Goal: Transaction & Acquisition: Purchase product/service

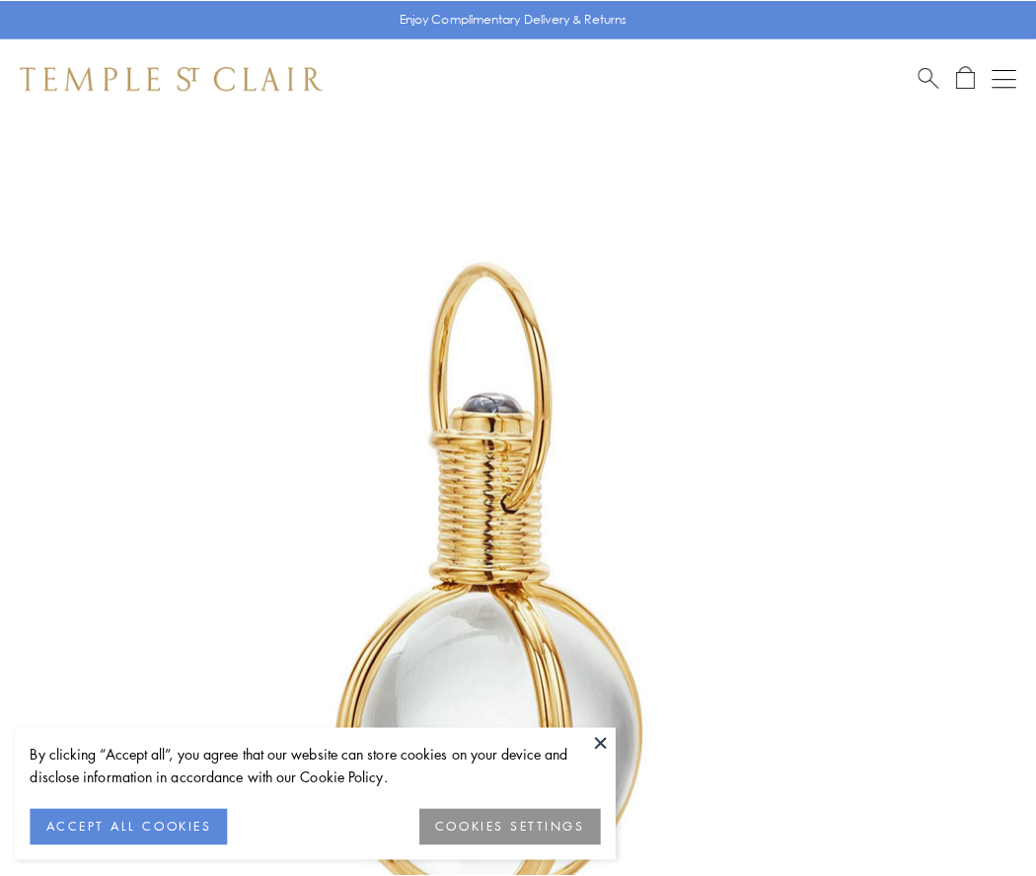
scroll to position [515, 0]
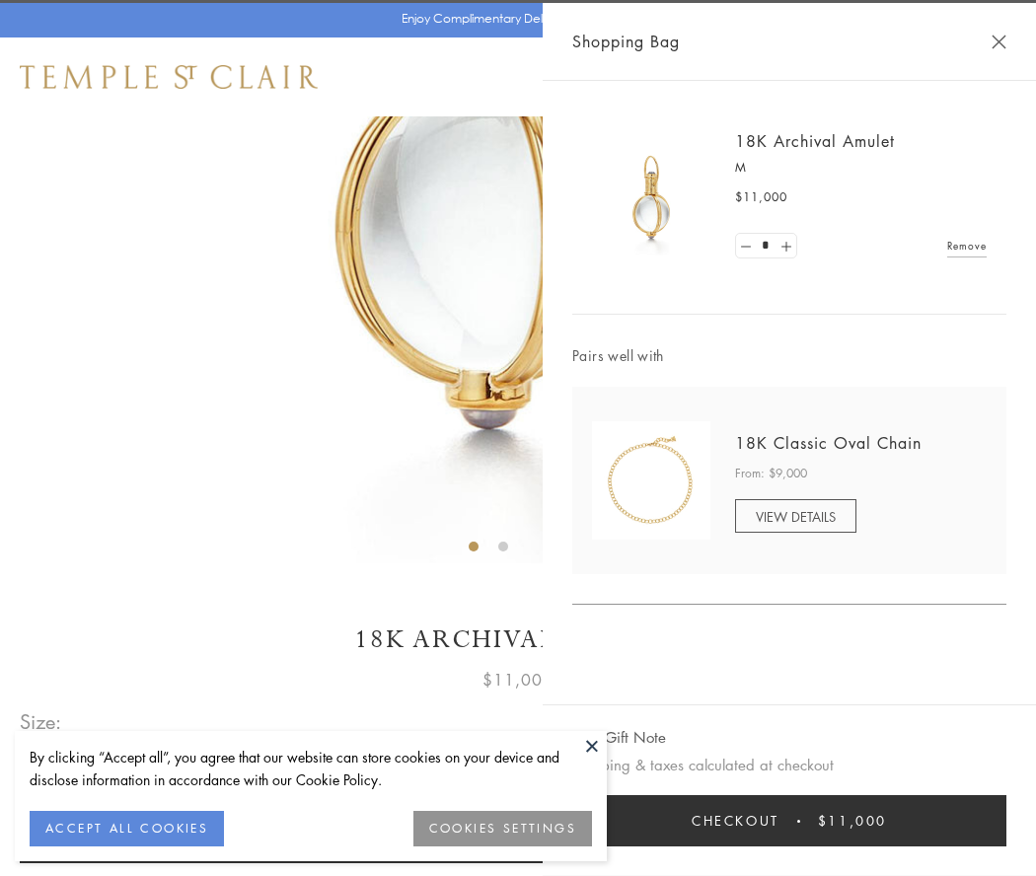
click at [789, 821] on button "Checkout $11,000" at bounding box center [789, 820] width 434 height 51
